Goal: Task Accomplishment & Management: Use online tool/utility

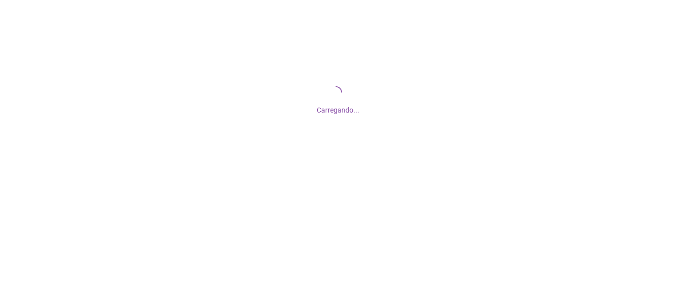
click at [406, 122] on div "Carregando..." at bounding box center [338, 99] width 676 height 198
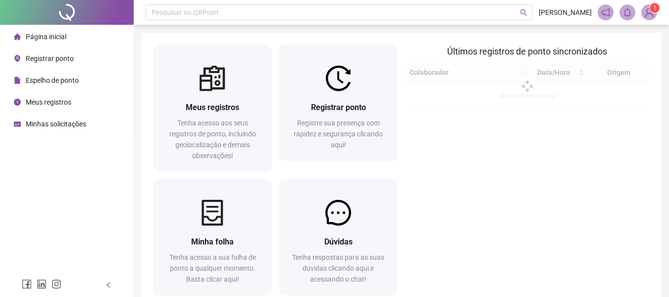
click at [66, 55] on span "Registrar ponto" at bounding box center [50, 58] width 48 height 8
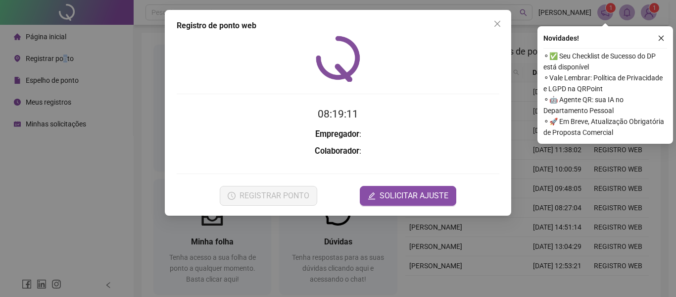
click at [661, 34] on button "button" at bounding box center [661, 38] width 12 height 12
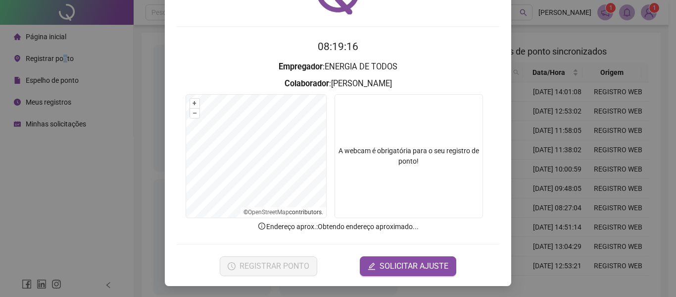
scroll to position [68, 0]
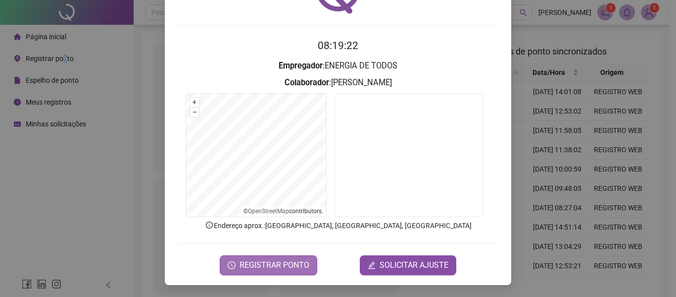
click at [278, 274] on button "REGISTRAR PONTO" at bounding box center [269, 265] width 98 height 20
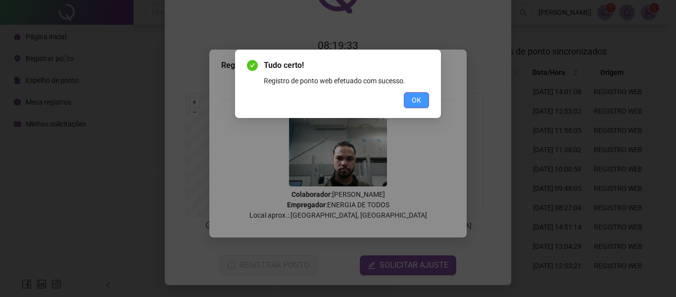
click at [413, 101] on span "OK" at bounding box center [416, 100] width 9 height 11
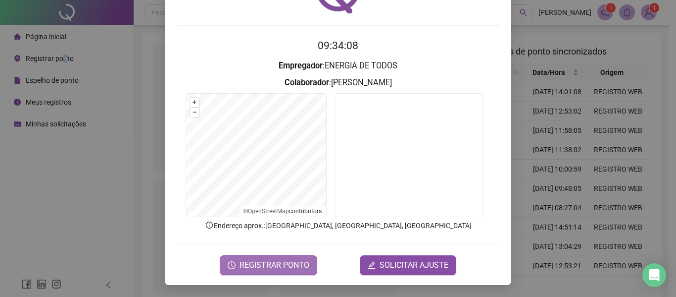
click at [276, 267] on span "REGISTRAR PONTO" at bounding box center [275, 265] width 70 height 12
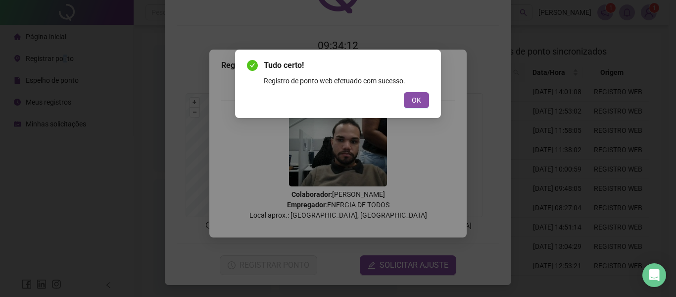
click at [422, 97] on button "OK" at bounding box center [416, 100] width 25 height 16
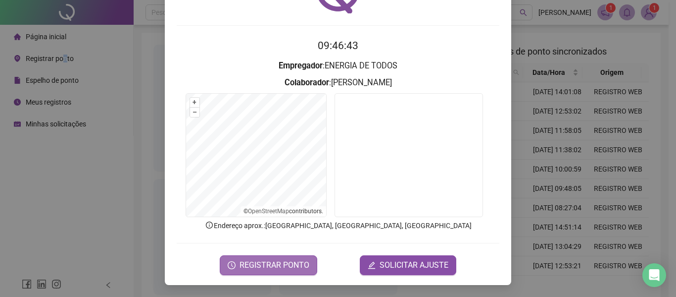
click at [274, 267] on span "REGISTRAR PONTO" at bounding box center [275, 265] width 70 height 12
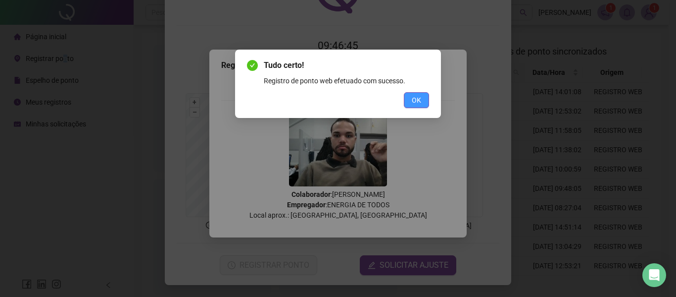
click at [423, 105] on button "OK" at bounding box center [416, 100] width 25 height 16
